Goal: Task Accomplishment & Management: Use online tool/utility

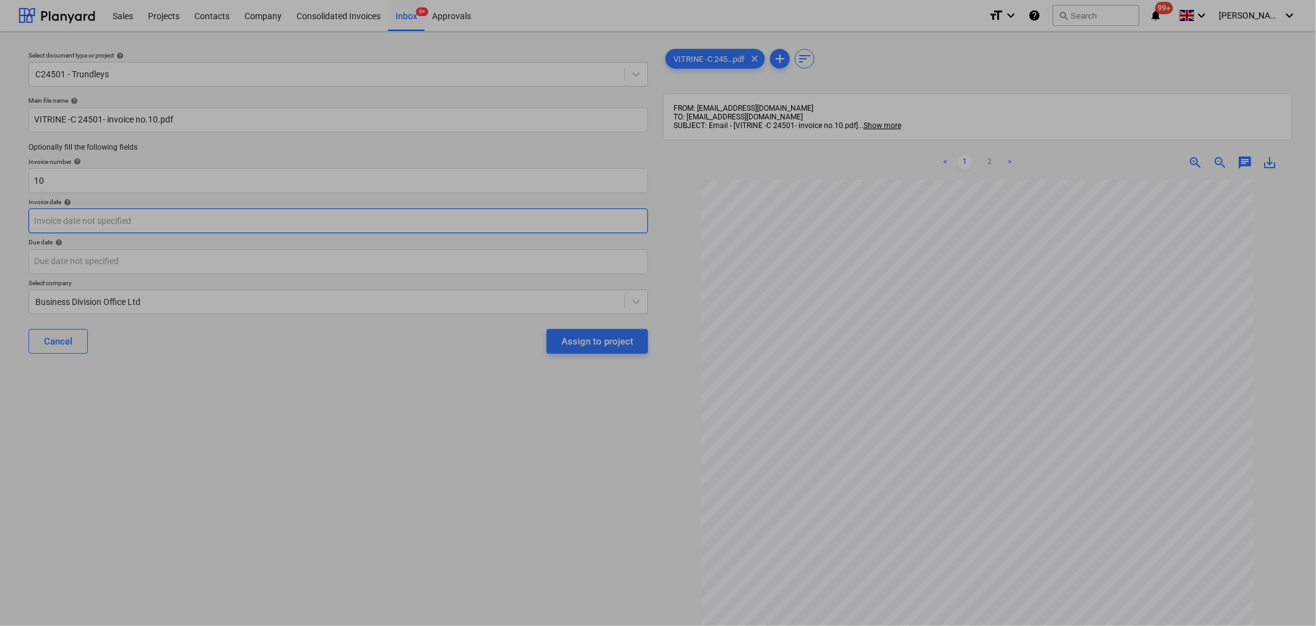
click at [503, 217] on body "Sales Projects Contacts Company Consolidated Invoices Inbox 9+ Approvals format…" at bounding box center [658, 313] width 1316 height 626
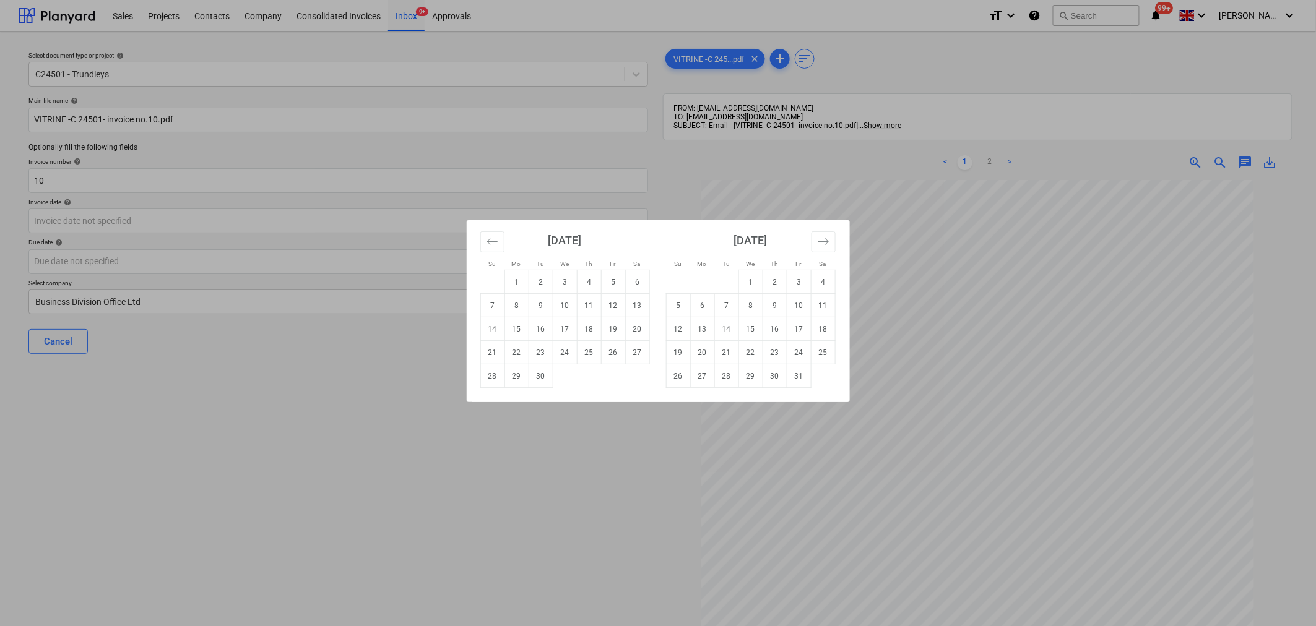
click at [350, 419] on div "Su Mo Tu We Th Fr Sa Su Mo Tu We Th Fr Sa [DATE] 1 2 3 4 5 6 7 8 9 10 11 12 13 …" at bounding box center [658, 313] width 1316 height 626
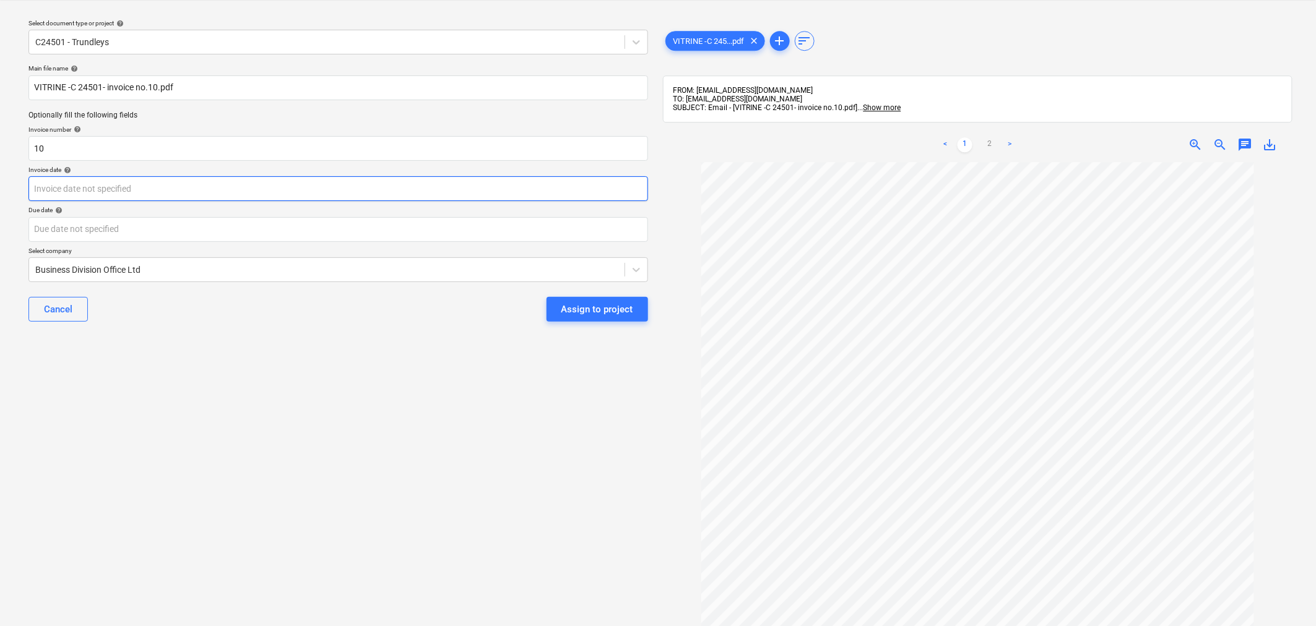
scroll to position [23, 0]
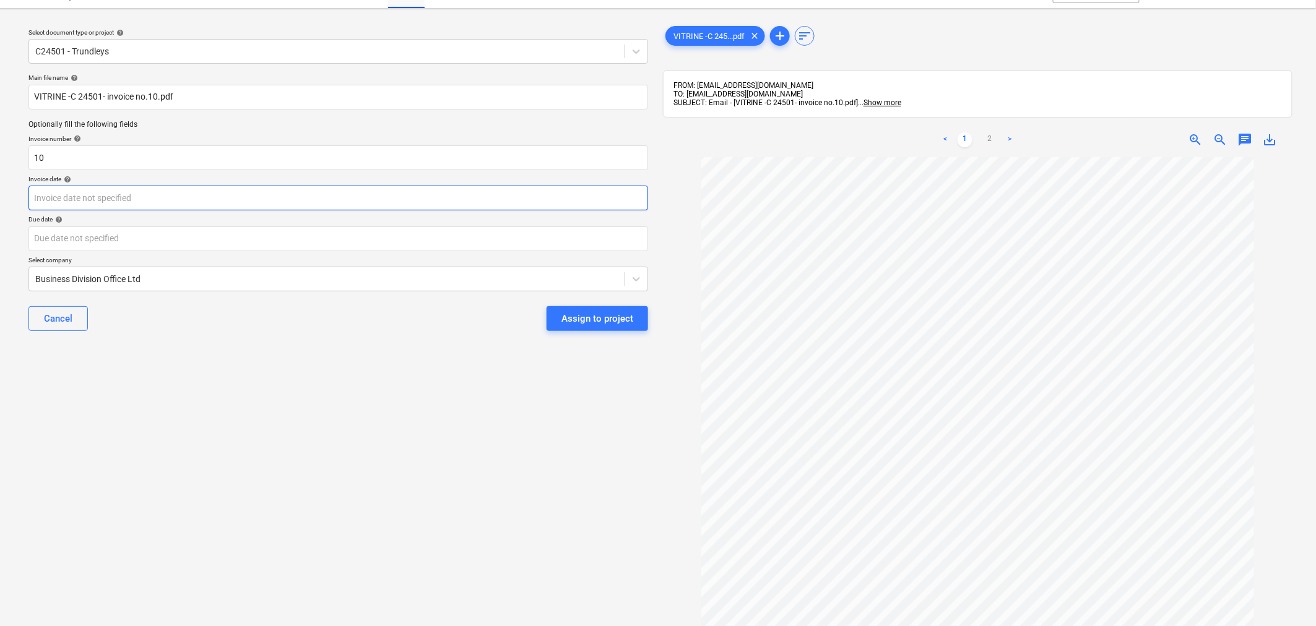
click at [412, 203] on body "Sales Projects Contacts Company Consolidated Invoices Inbox 9+ Approvals format…" at bounding box center [658, 290] width 1316 height 626
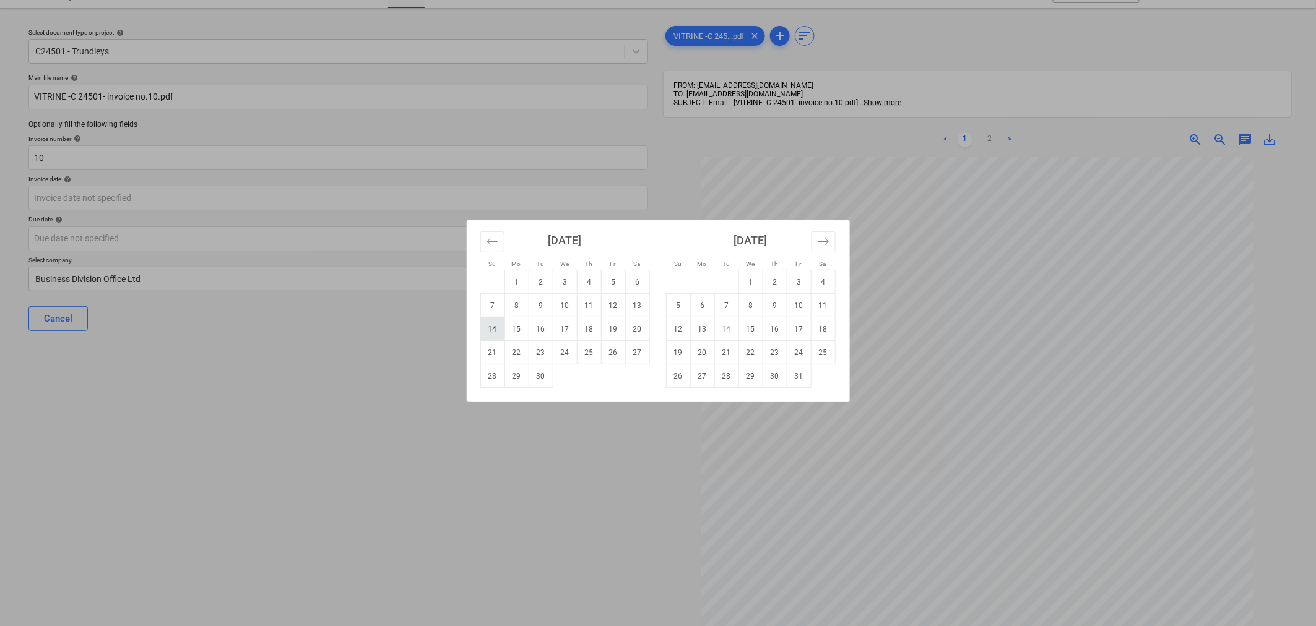
click at [497, 324] on td "14" at bounding box center [492, 329] width 24 height 24
type input "[DATE]"
click at [490, 238] on body "Sales Projects Contacts Company Consolidated Invoices Inbox 9+ Approvals format…" at bounding box center [658, 290] width 1316 height 626
click at [616, 326] on td "19" at bounding box center [613, 329] width 24 height 24
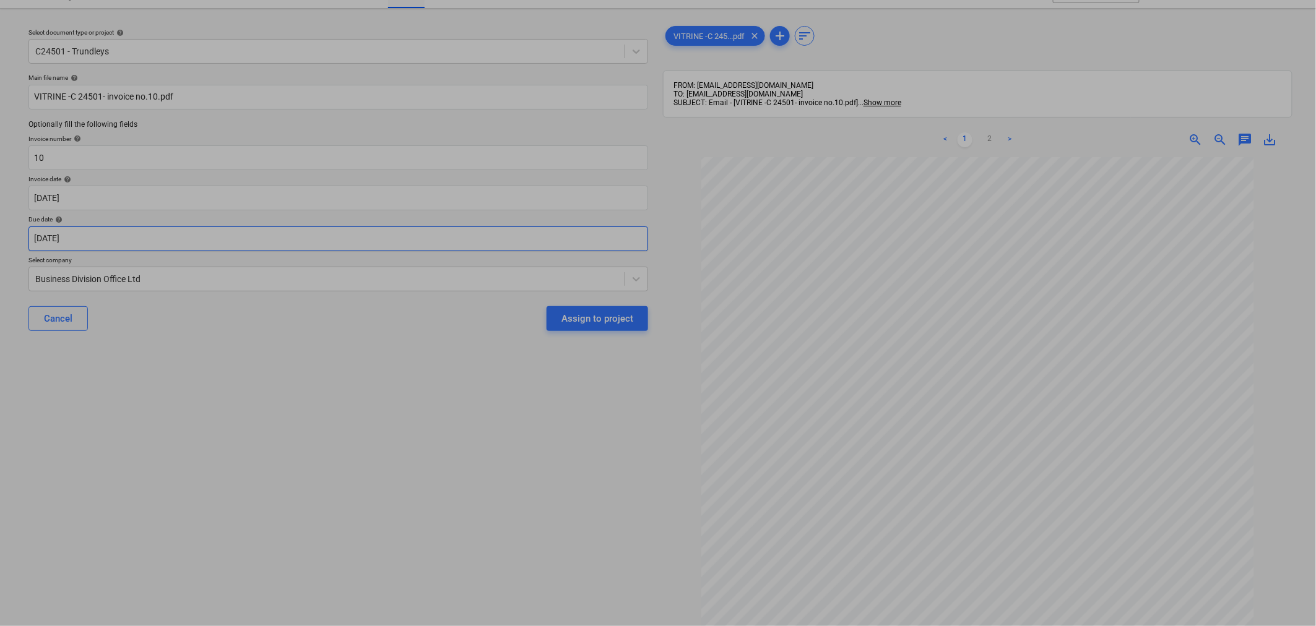
click at [468, 240] on body "Sales Projects Contacts Company Consolidated Invoices Inbox 9+ Approvals format…" at bounding box center [658, 290] width 1316 height 626
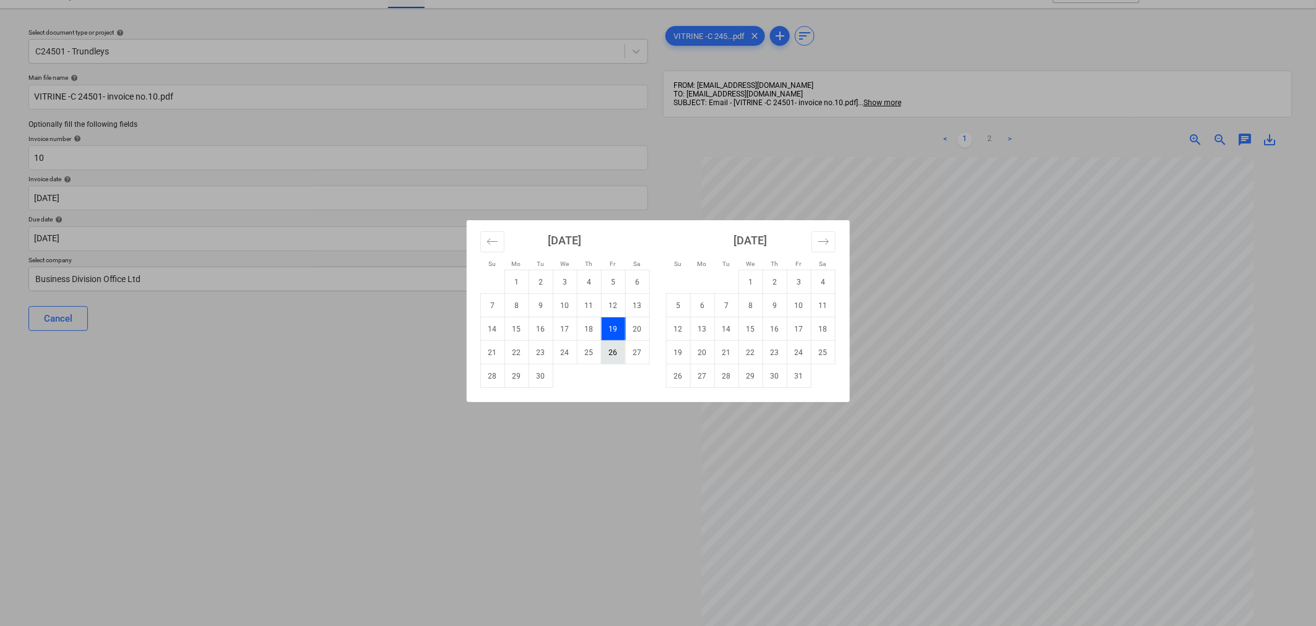
click at [605, 355] on td "26" at bounding box center [613, 353] width 24 height 24
type input "[DATE]"
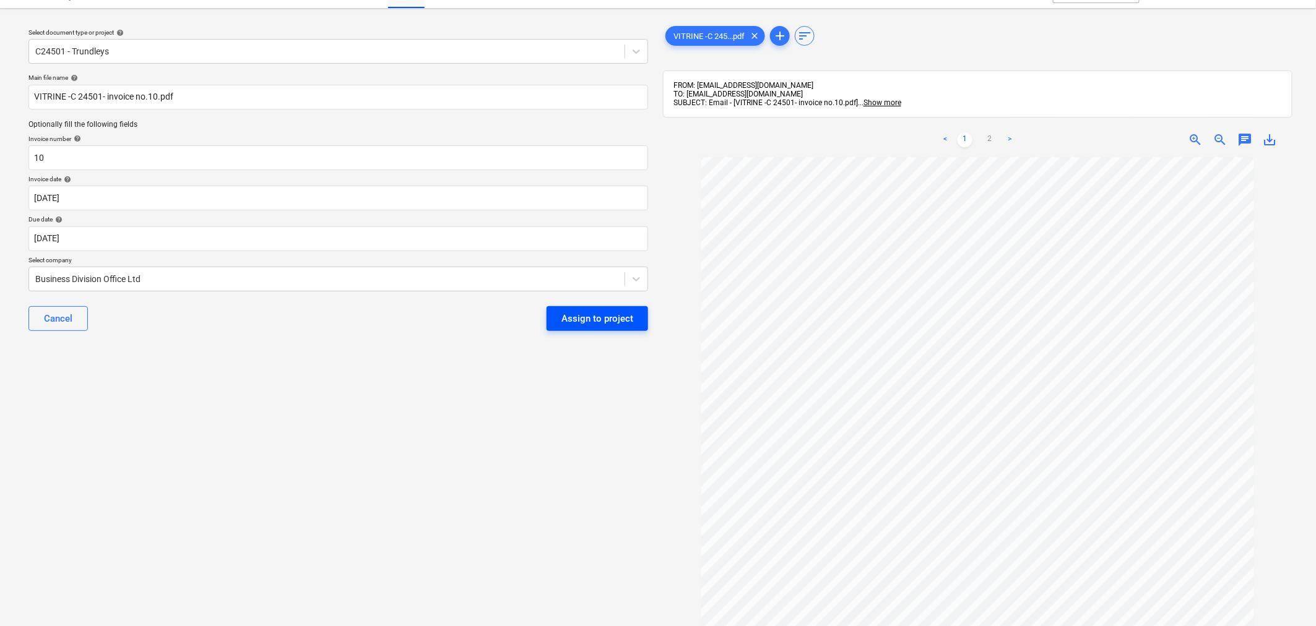
click at [591, 316] on div "Assign to project" at bounding box center [597, 319] width 72 height 16
